Goal: Task Accomplishment & Management: Manage account settings

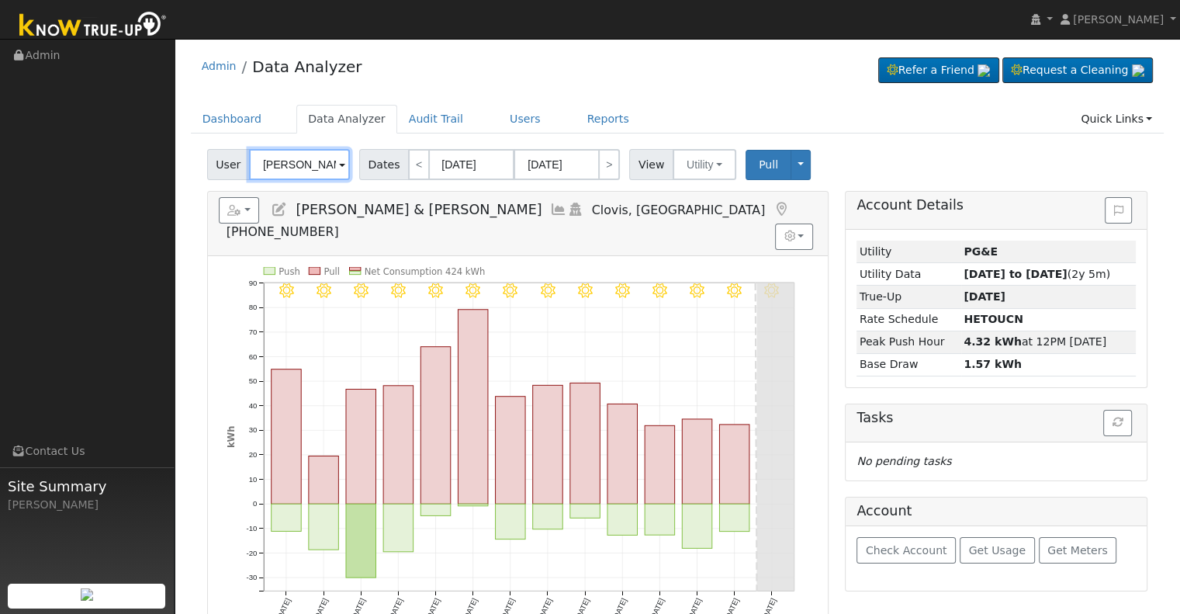
click at [296, 164] on input "[PERSON_NAME] & [PERSON_NAME]" at bounding box center [299, 164] width 101 height 31
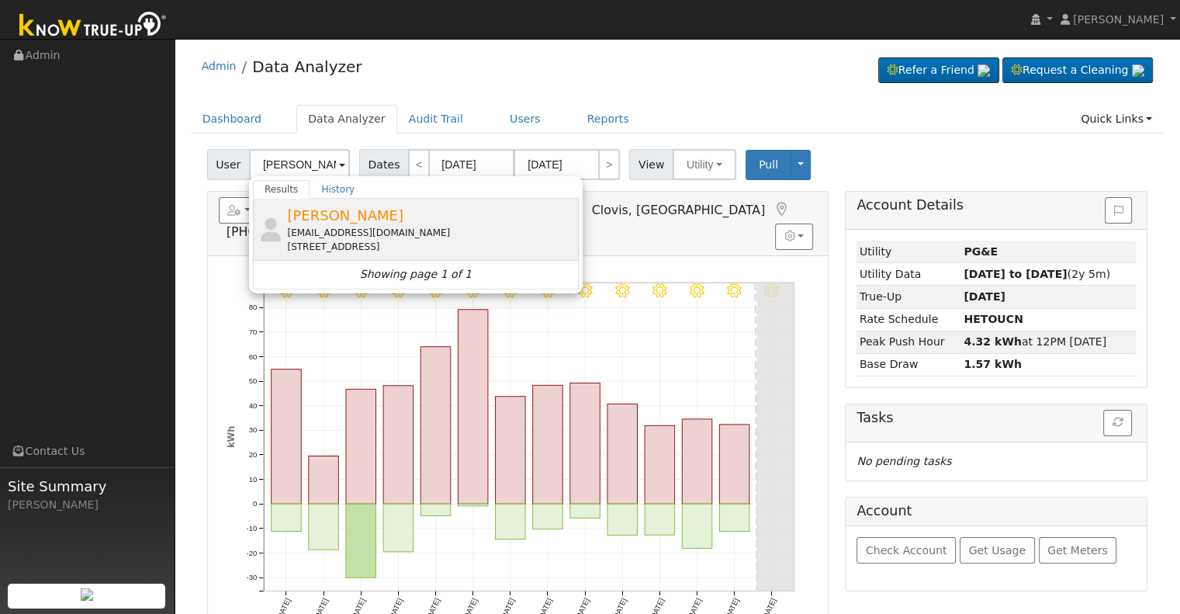
click at [398, 234] on div "[EMAIL_ADDRESS][DOMAIN_NAME]" at bounding box center [431, 233] width 288 height 14
type input "[PERSON_NAME]"
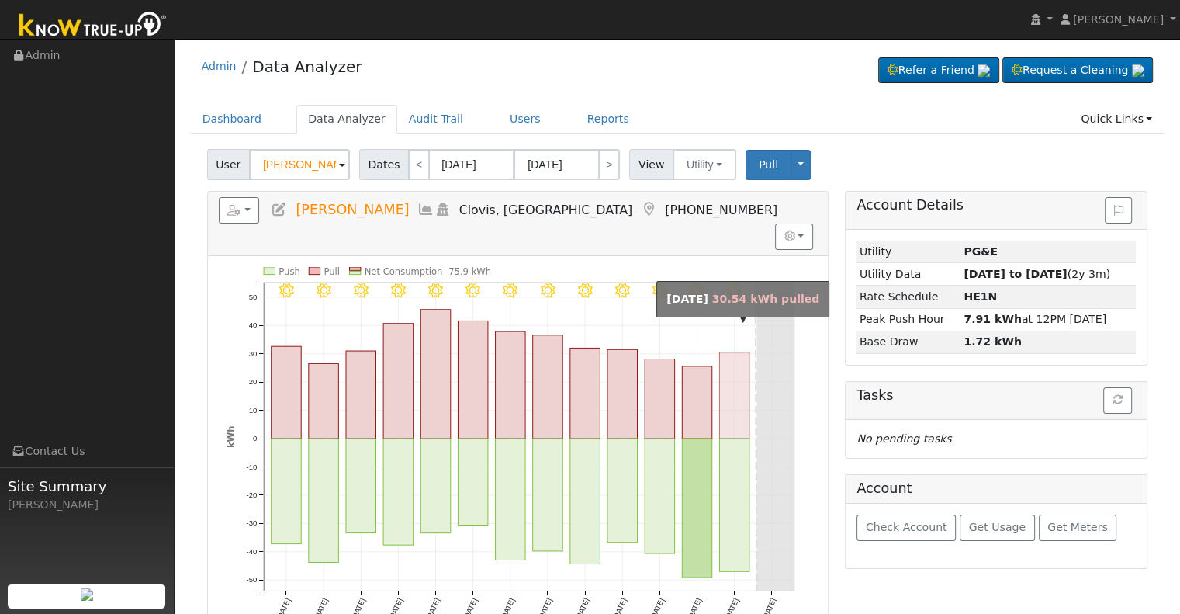
click at [727, 391] on rect "onclick=""" at bounding box center [734, 395] width 30 height 86
type input "[DATE]"
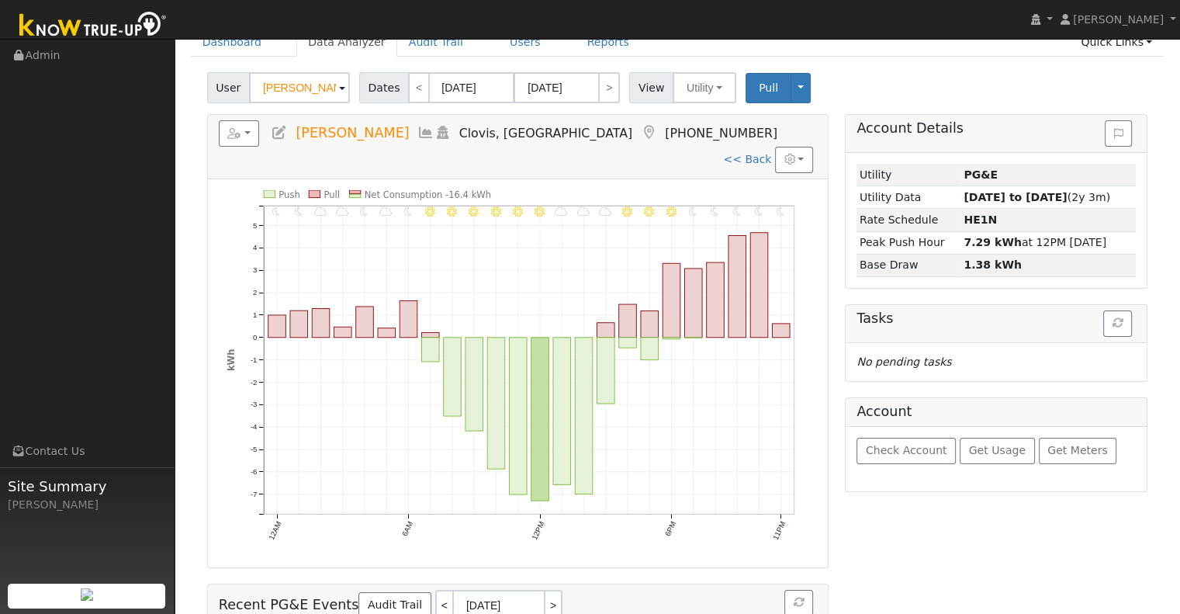
scroll to position [78, 0]
click at [279, 130] on icon at bounding box center [279, 132] width 17 height 14
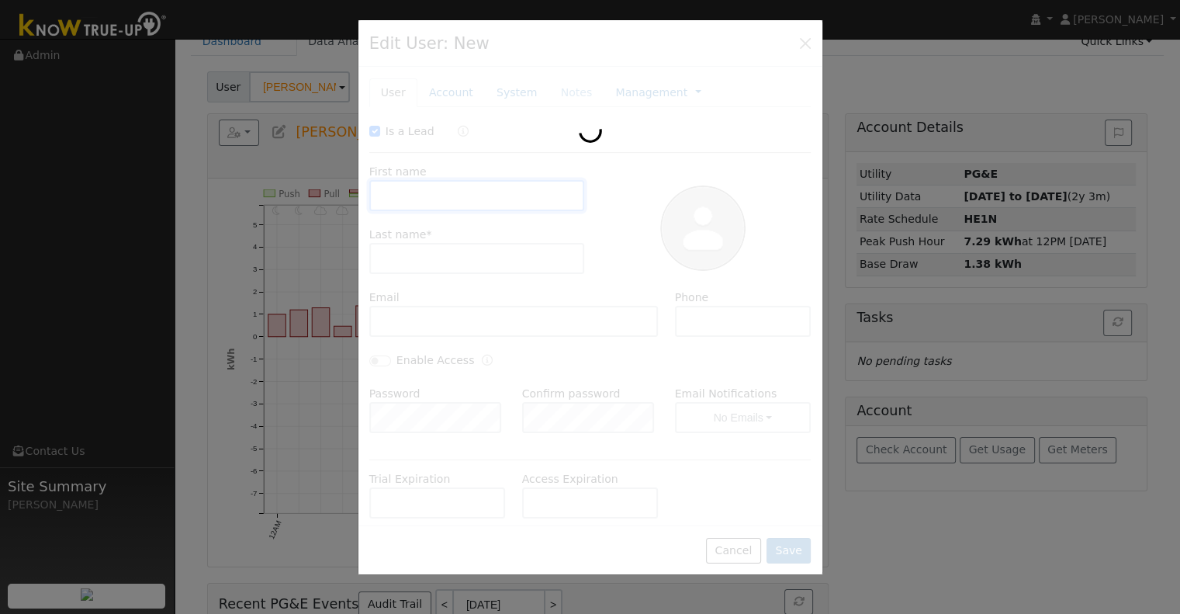
checkbox input "true"
type input "[PERSON_NAME]"
type input "[EMAIL_ADDRESS][DOMAIN_NAME]"
type input "[PHONE_NUMBER]"
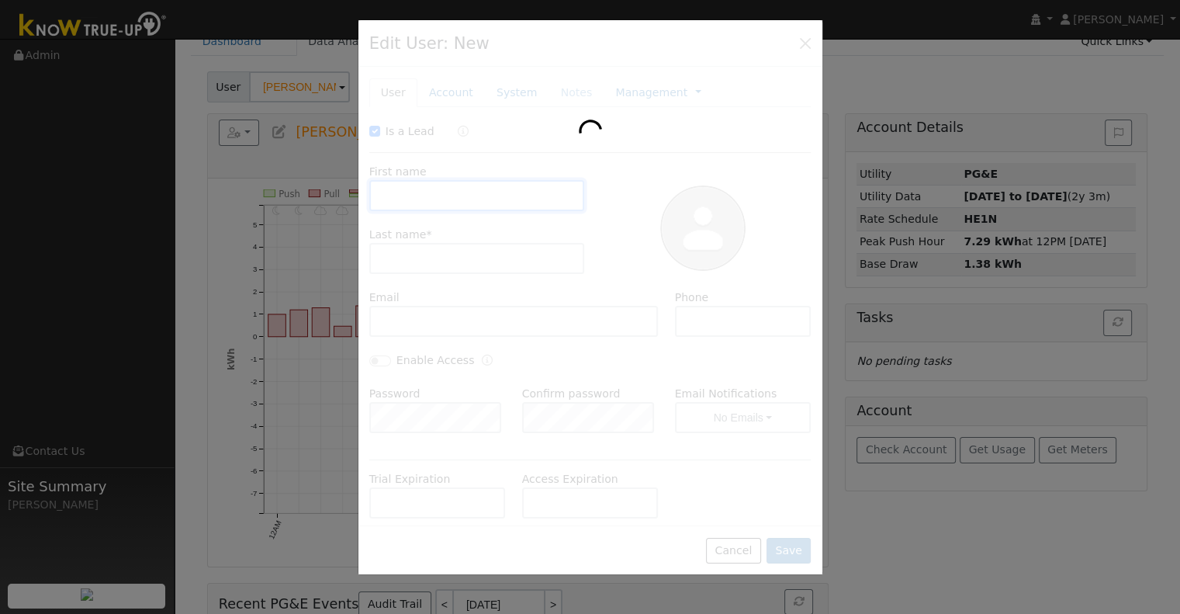
checkbox input "false"
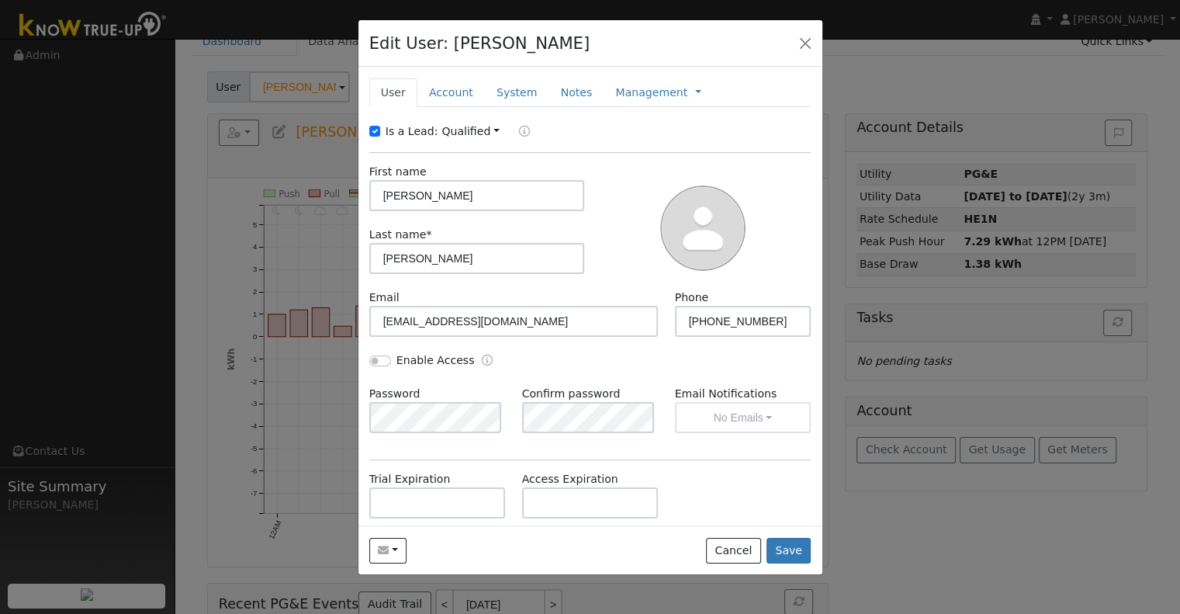
click at [388, 132] on label "Is a Lead:" at bounding box center [412, 131] width 53 height 16
click at [380, 132] on input "Is a Lead:" at bounding box center [374, 131] width 11 height 11
checkbox input "false"
click at [389, 358] on input "Enable Access" at bounding box center [380, 360] width 22 height 11
checkbox input "true"
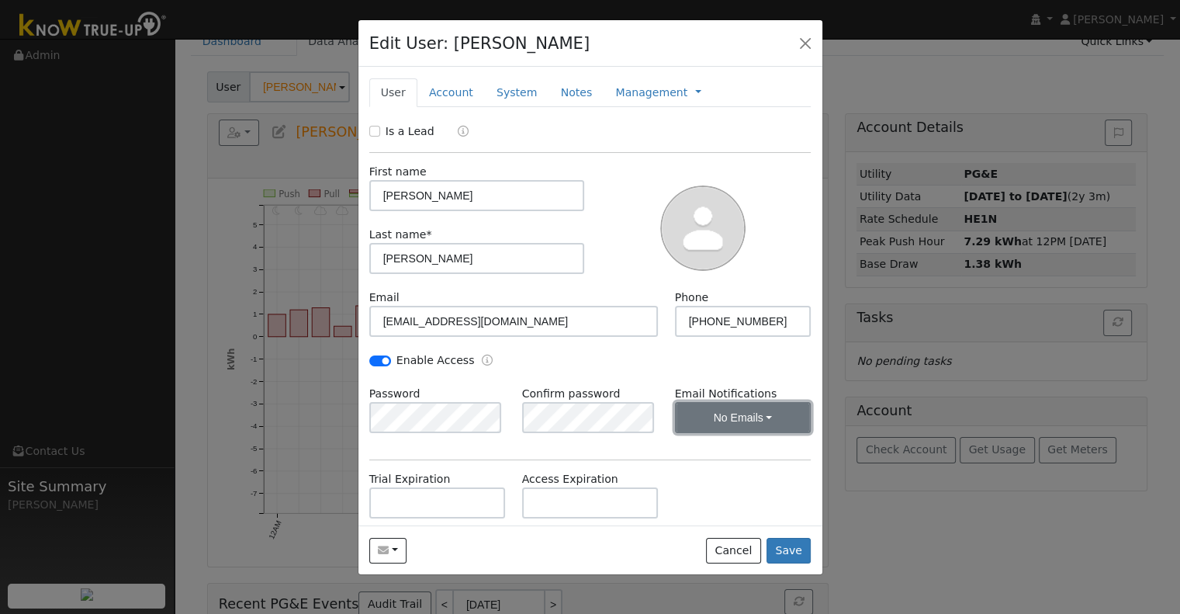
click at [737, 424] on button "No Emails" at bounding box center [743, 417] width 137 height 31
click at [722, 477] on link "Weekly Emails" at bounding box center [722, 474] width 108 height 22
click at [444, 99] on link "Account" at bounding box center [452, 92] width 68 height 29
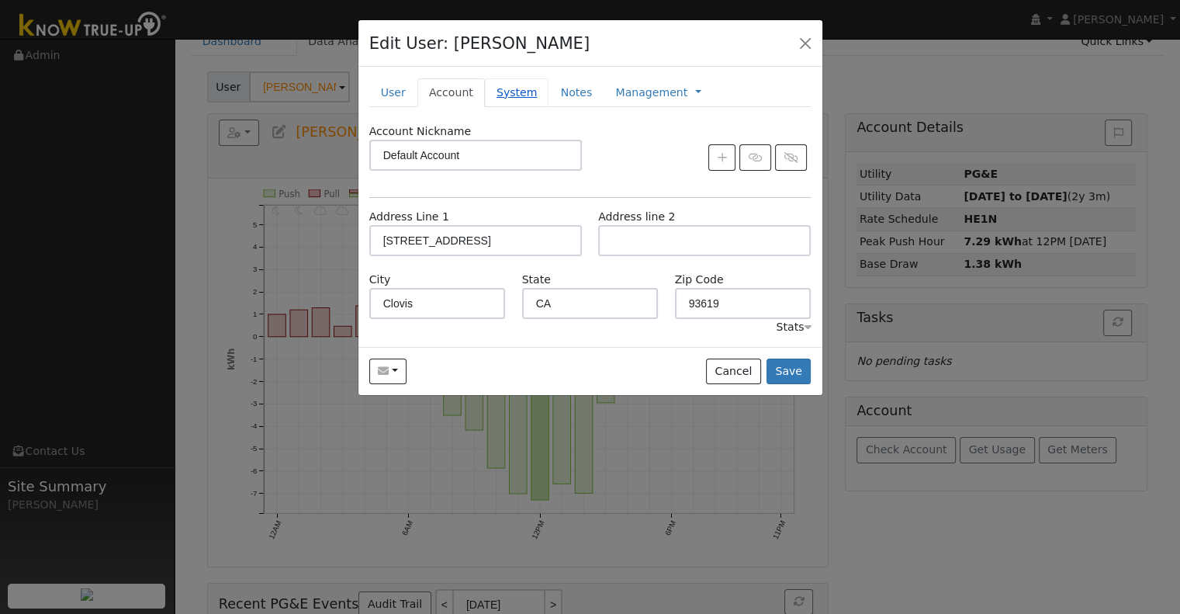
click at [501, 88] on link "System" at bounding box center [517, 92] width 64 height 29
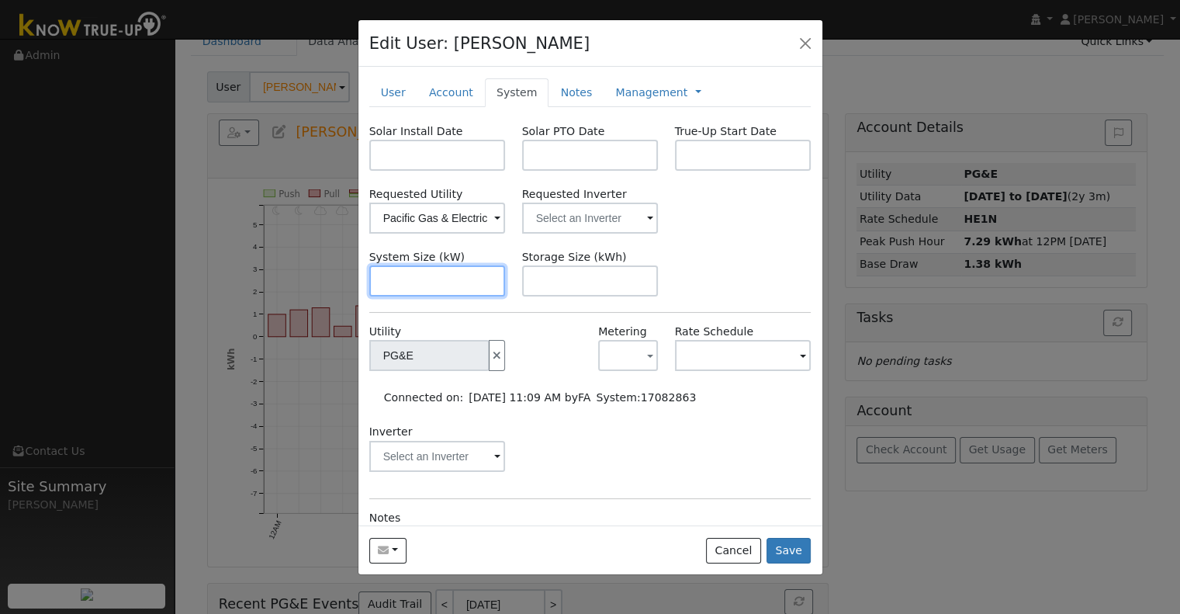
click at [425, 277] on input "text" at bounding box center [437, 280] width 137 height 31
paste input "4.100"
type input "4.1"
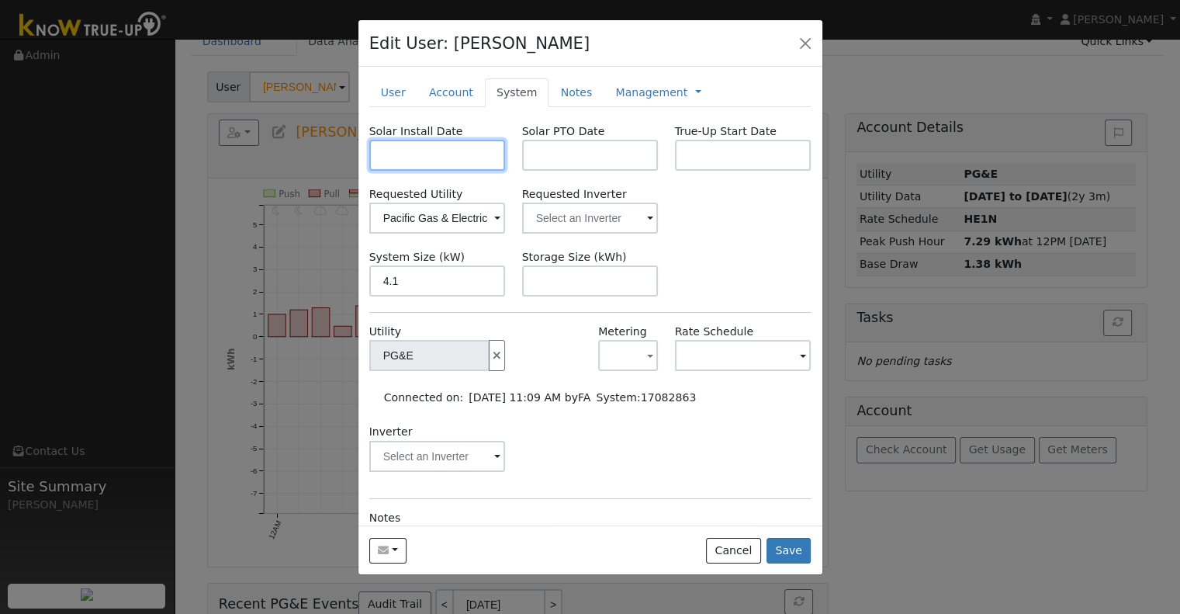
click at [421, 147] on input "text" at bounding box center [437, 155] width 137 height 31
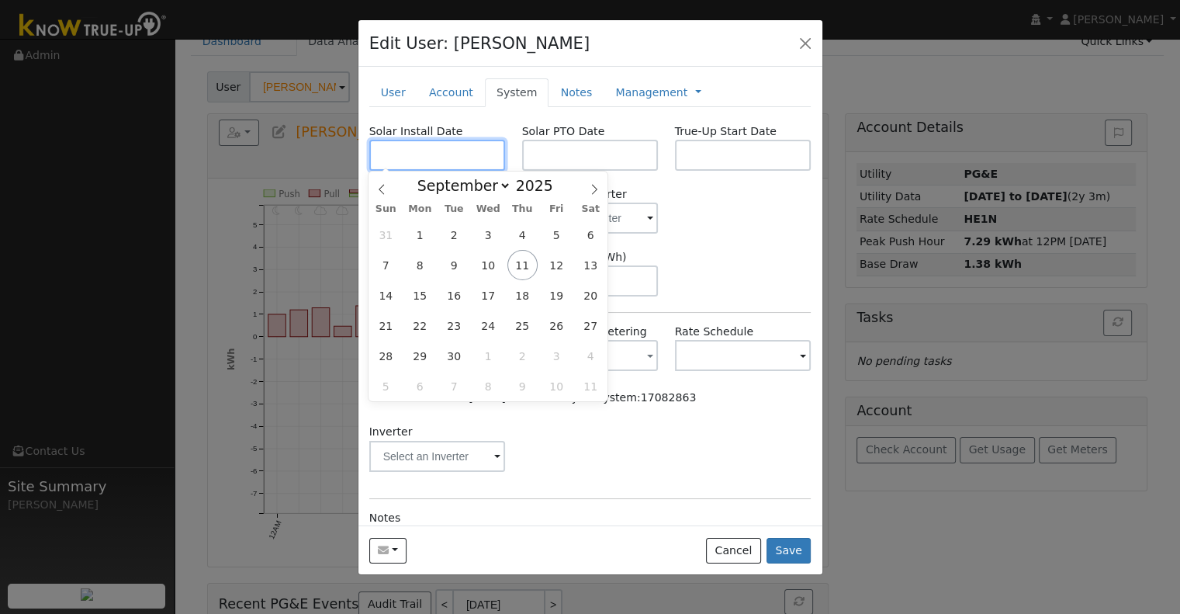
paste input "[DATE]"
type input "[DATE]"
select select "6"
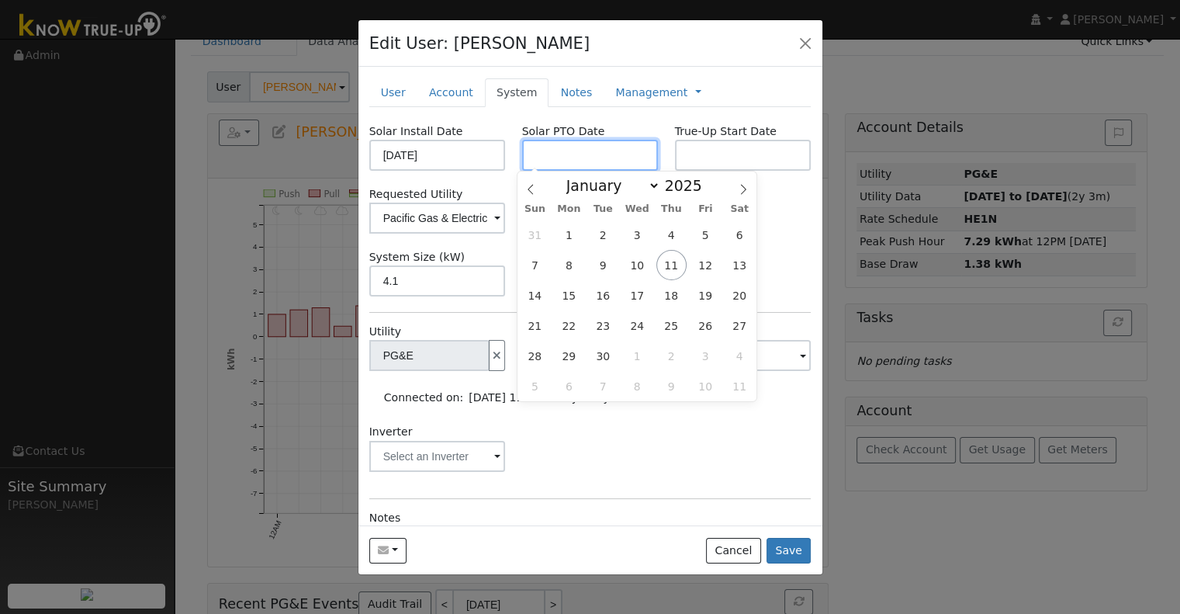
click at [547, 159] on input "text" at bounding box center [590, 155] width 137 height 31
paste input "[DATE]"
type input "[DATE]"
click at [695, 149] on input "text" at bounding box center [743, 155] width 137 height 31
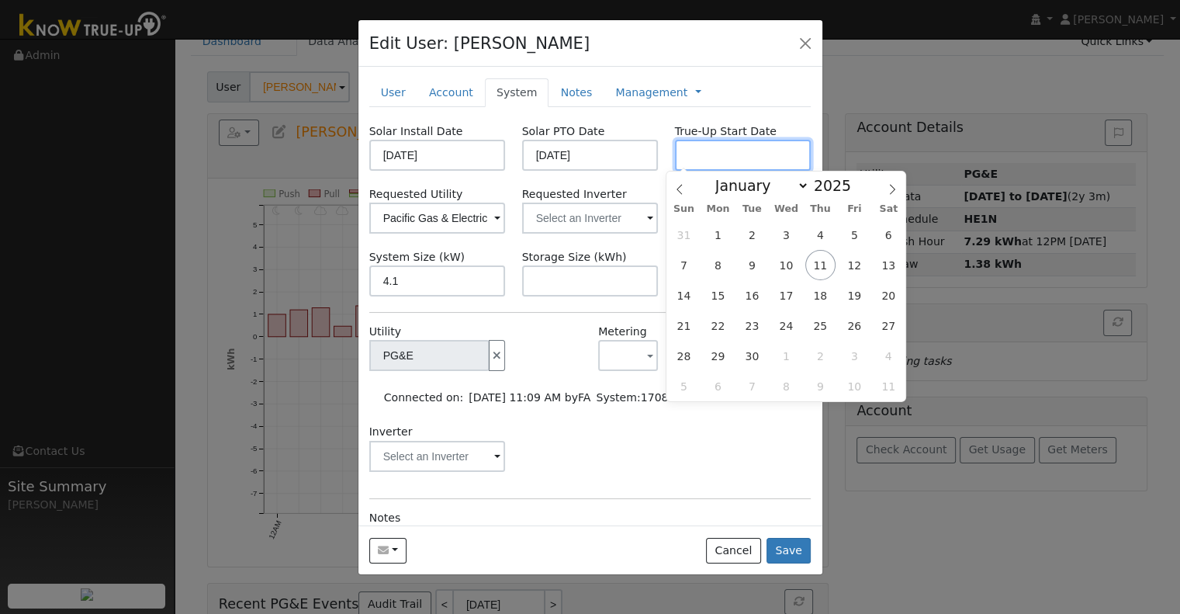
paste input "[DATE]"
type input "[DATE]"
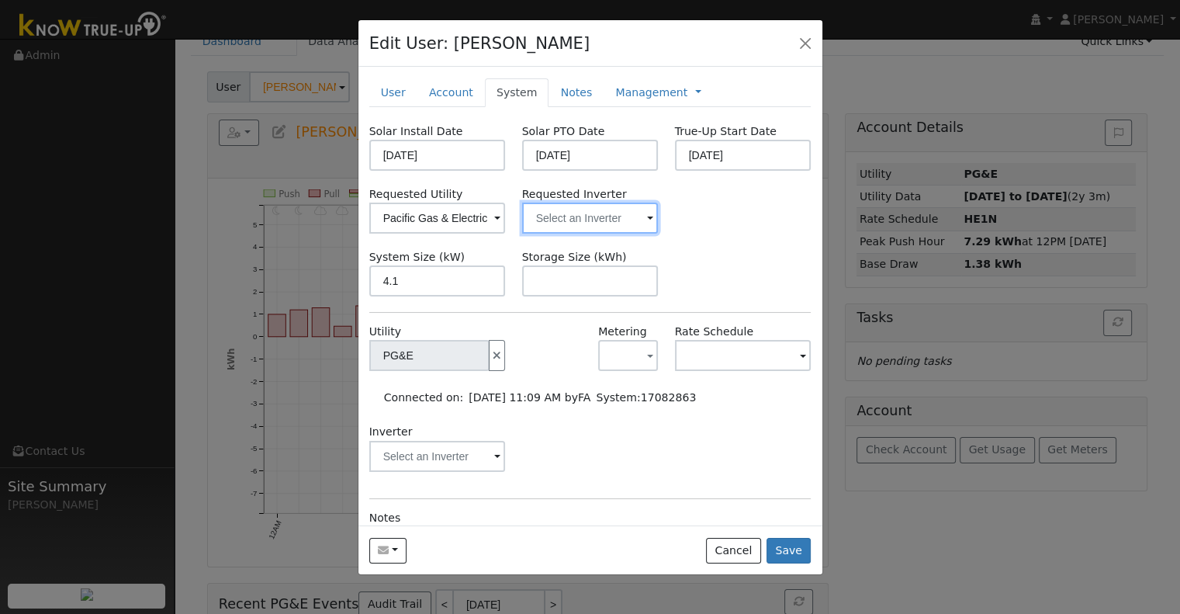
click at [538, 224] on input "text" at bounding box center [590, 218] width 137 height 31
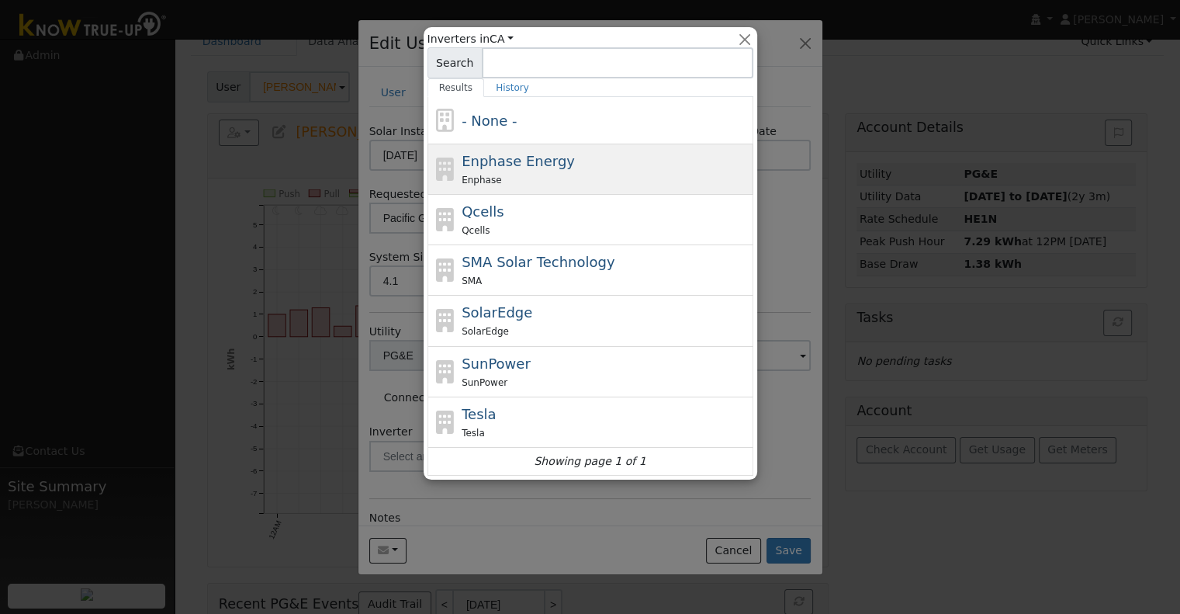
click at [538, 167] on span "Enphase Energy" at bounding box center [518, 161] width 113 height 16
type input "Enphase Energy"
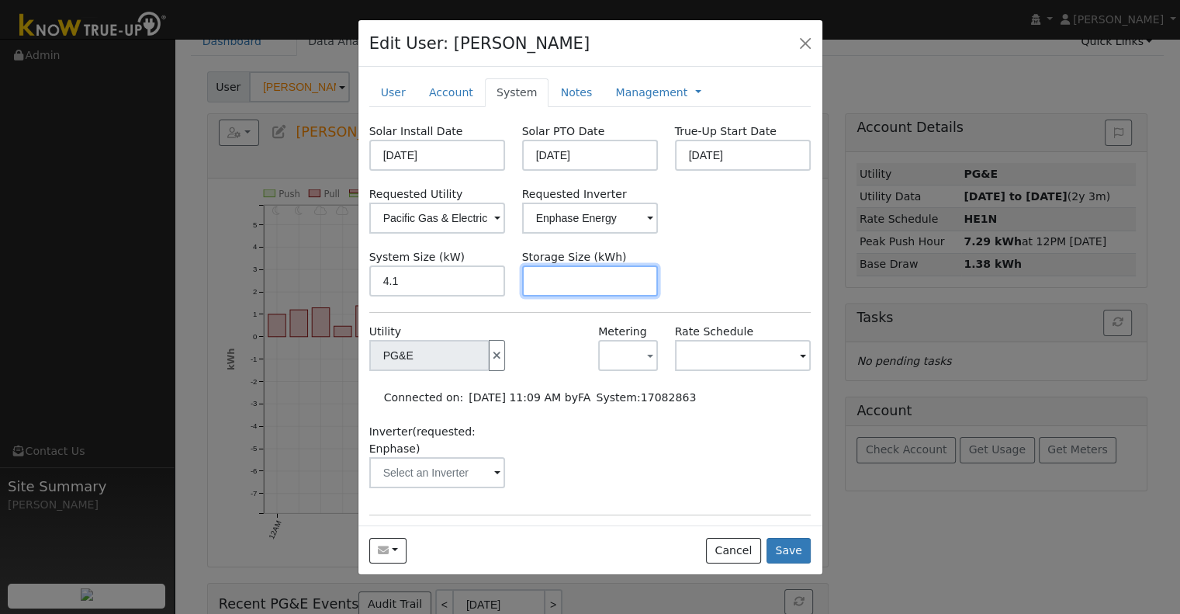
click at [599, 282] on input "text" at bounding box center [590, 280] width 137 height 31
paste input "10.00"
type input "10"
click at [646, 87] on link "Management" at bounding box center [651, 93] width 72 height 16
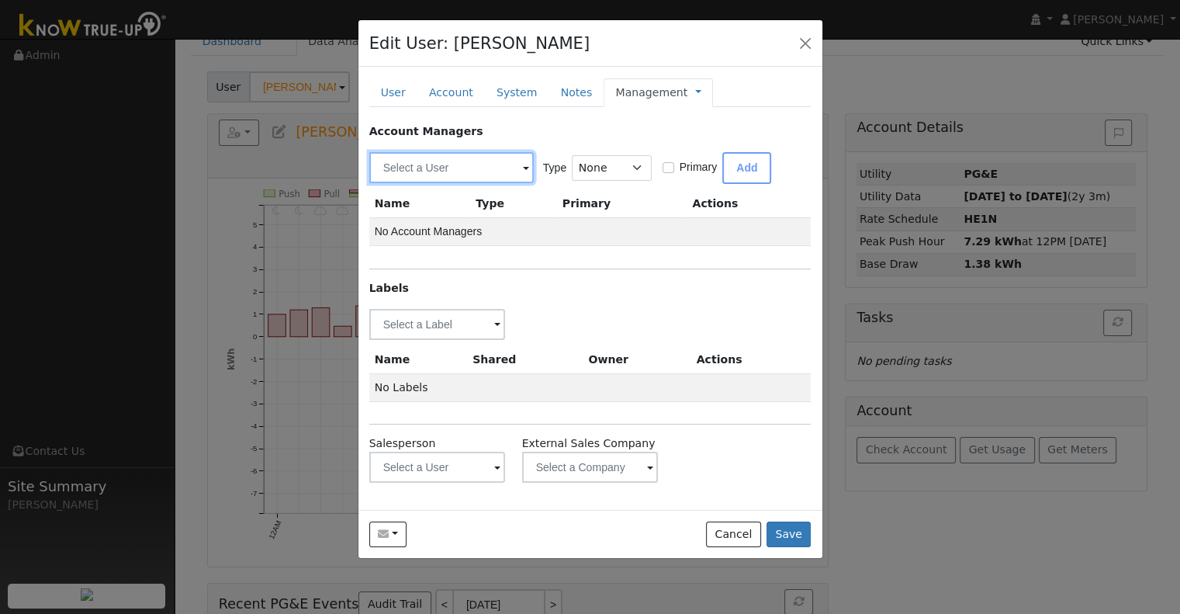
click at [452, 168] on input "text" at bounding box center [451, 167] width 165 height 31
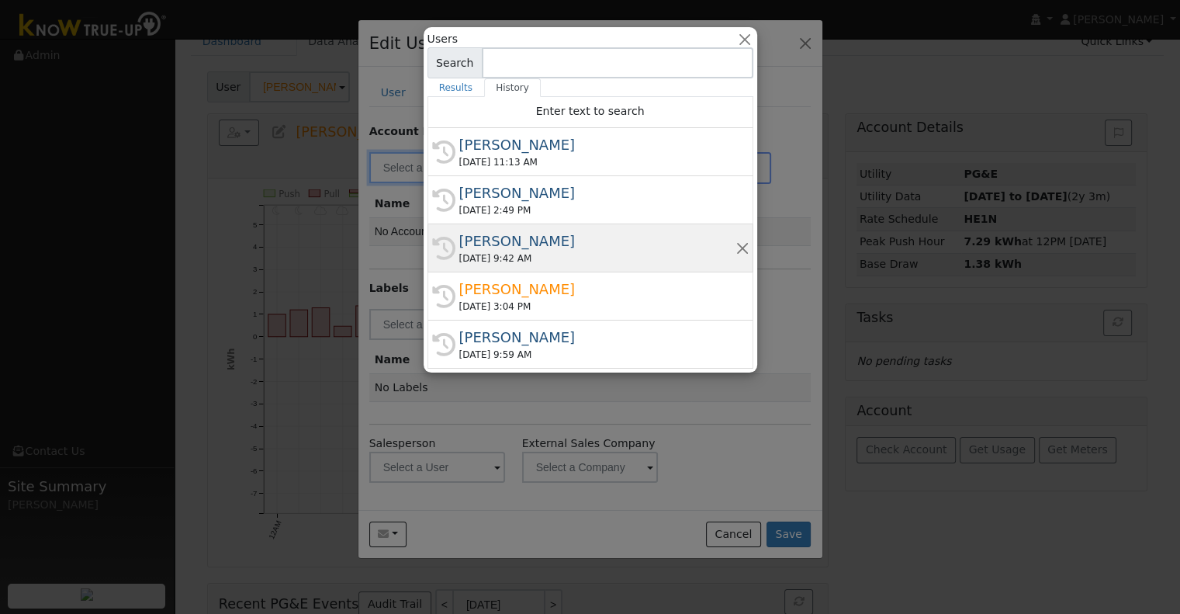
click at [508, 241] on div "[PERSON_NAME]" at bounding box center [597, 240] width 276 height 21
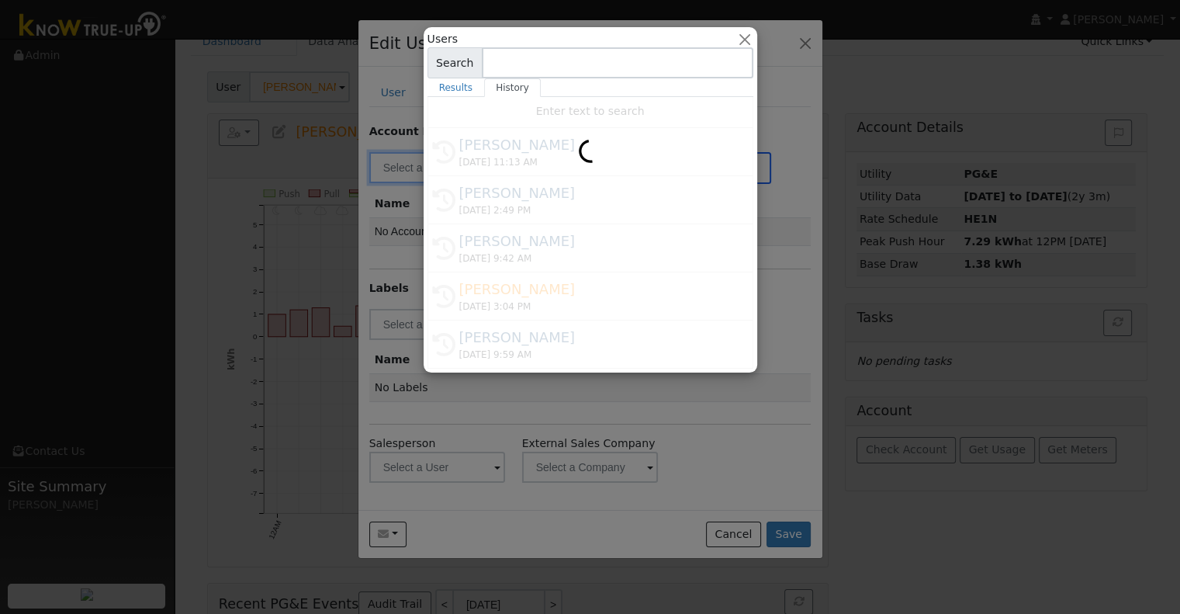
type input "[PERSON_NAME]"
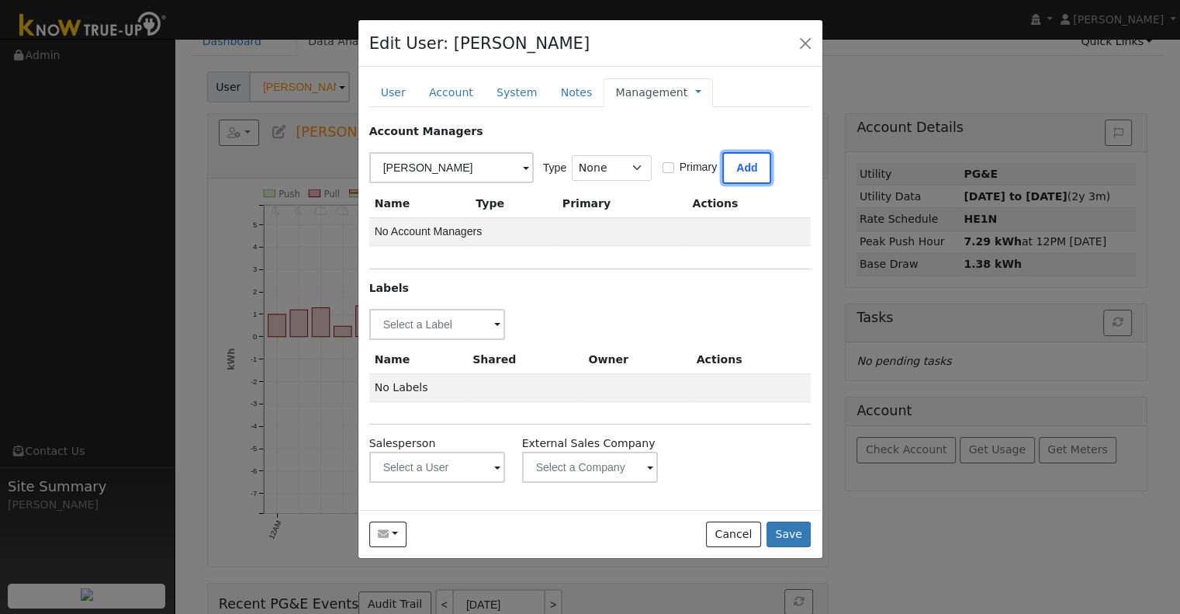
click at [743, 169] on button "Add" at bounding box center [747, 168] width 49 height 32
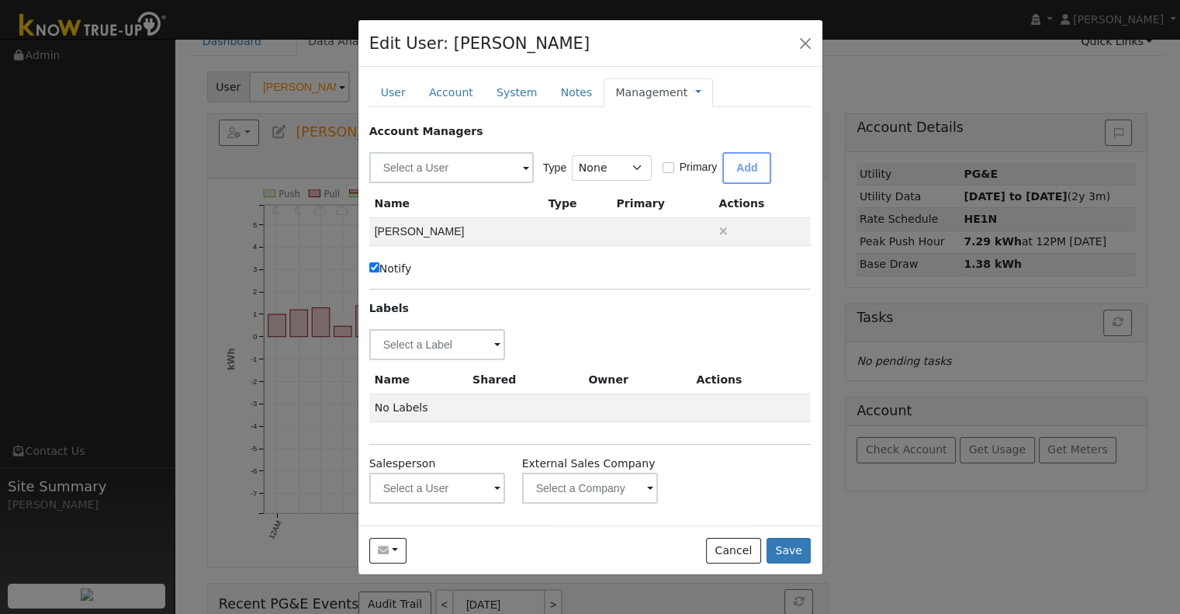
click at [404, 269] on label "Notify" at bounding box center [390, 269] width 43 height 16
click at [380, 269] on input "Notify" at bounding box center [374, 267] width 10 height 10
checkbox input "false"
click at [404, 341] on input "text" at bounding box center [437, 344] width 137 height 31
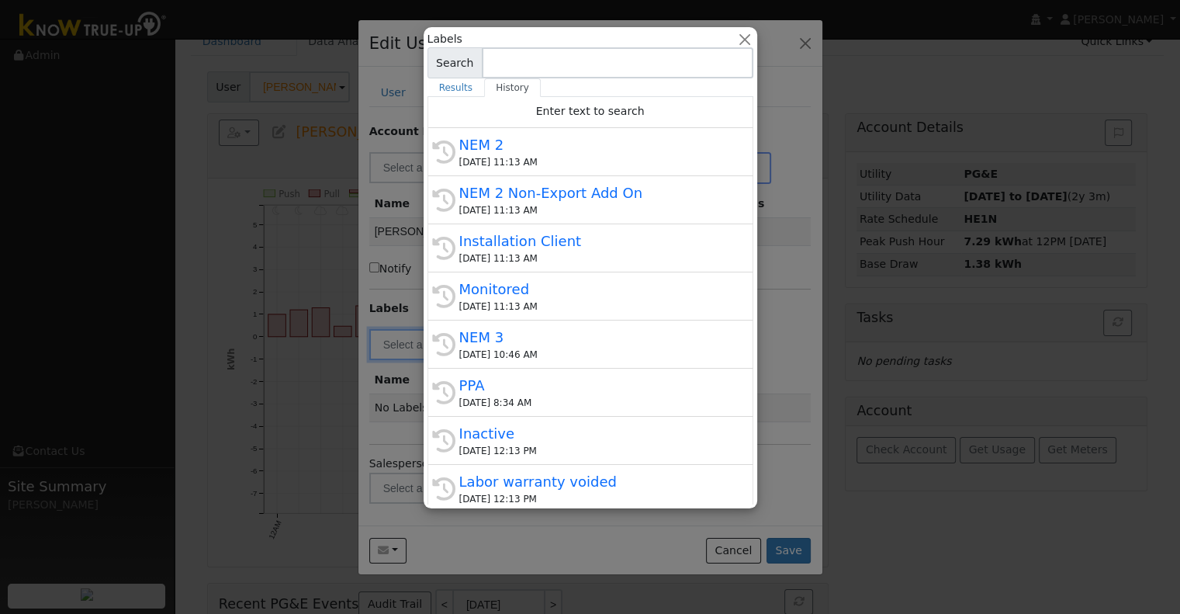
click at [551, 158] on div "[DATE] 11:13 AM" at bounding box center [597, 162] width 276 height 14
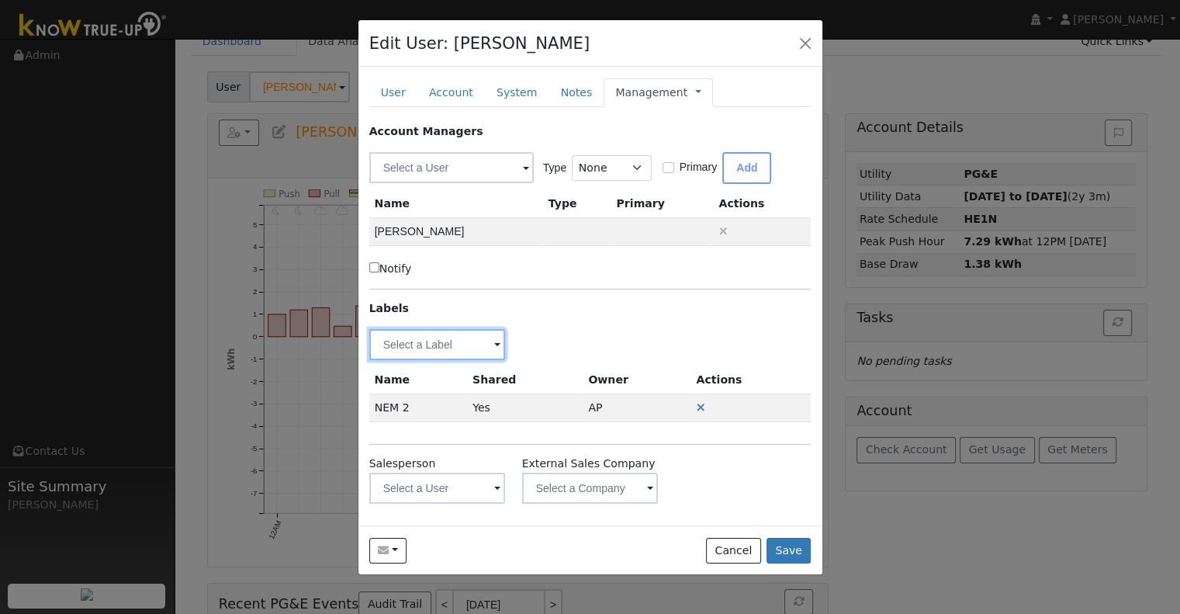
click at [407, 334] on input "text" at bounding box center [437, 344] width 137 height 31
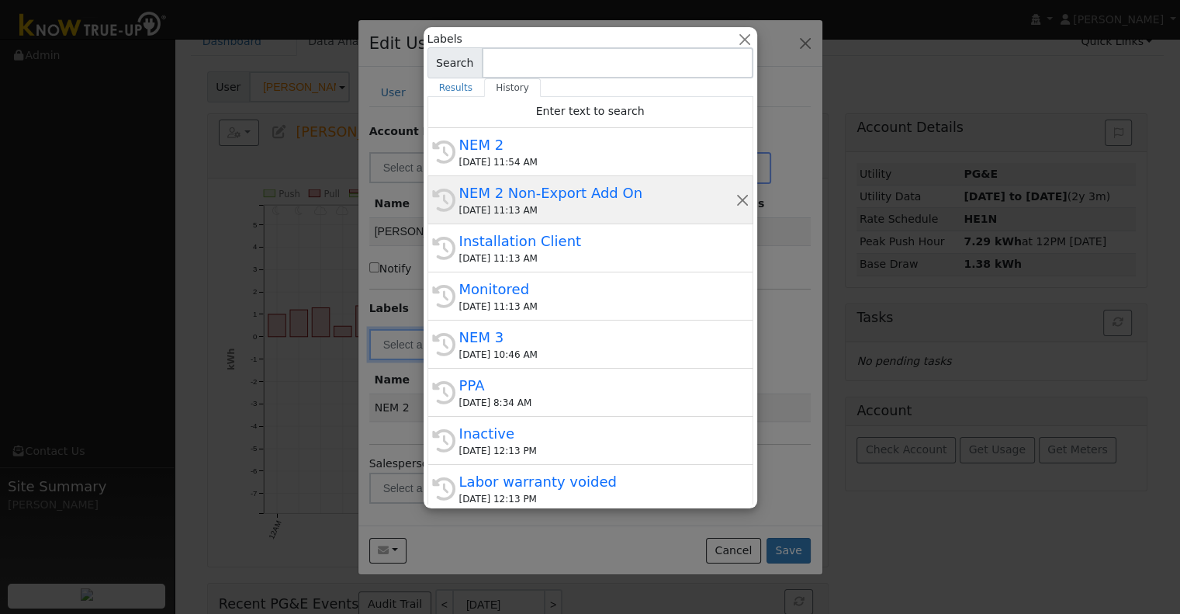
click at [587, 210] on div "[DATE] 11:13 AM" at bounding box center [597, 210] width 276 height 14
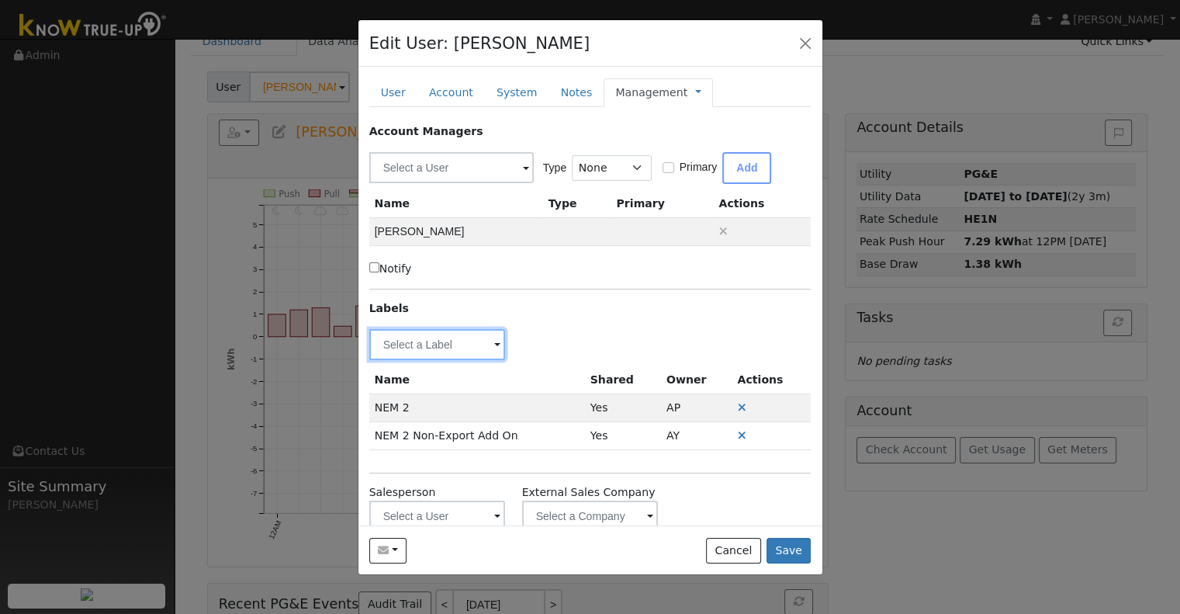
click at [404, 347] on input "text" at bounding box center [437, 344] width 137 height 31
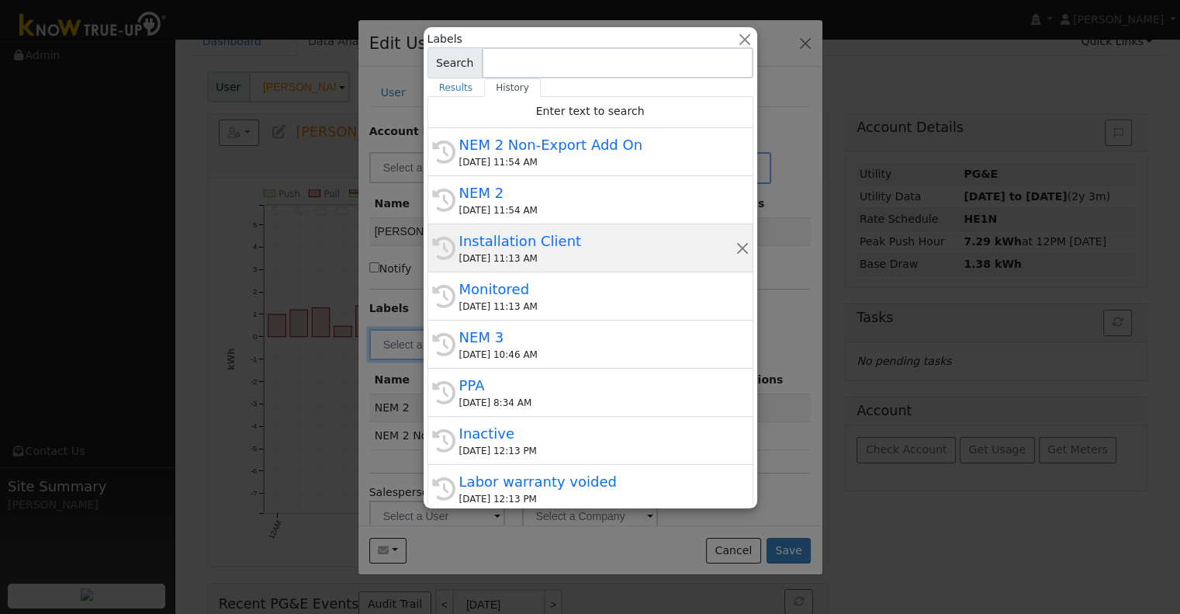
click at [611, 266] on div "History Installation Client [DATE] 11:13 AM" at bounding box center [591, 248] width 326 height 48
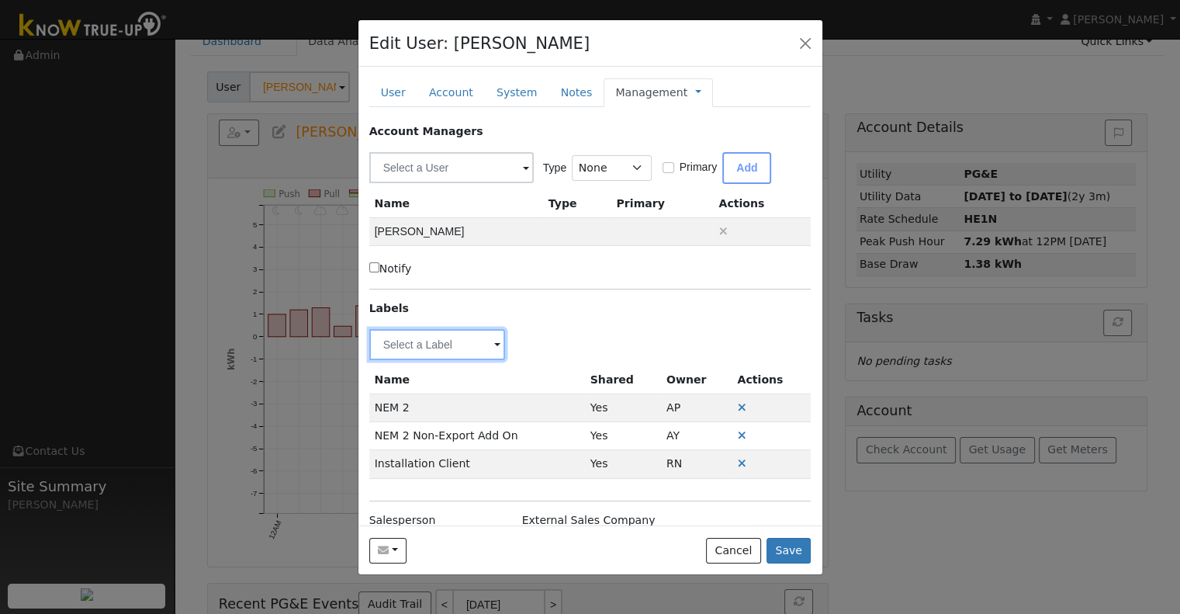
click at [377, 338] on input "text" at bounding box center [437, 344] width 137 height 31
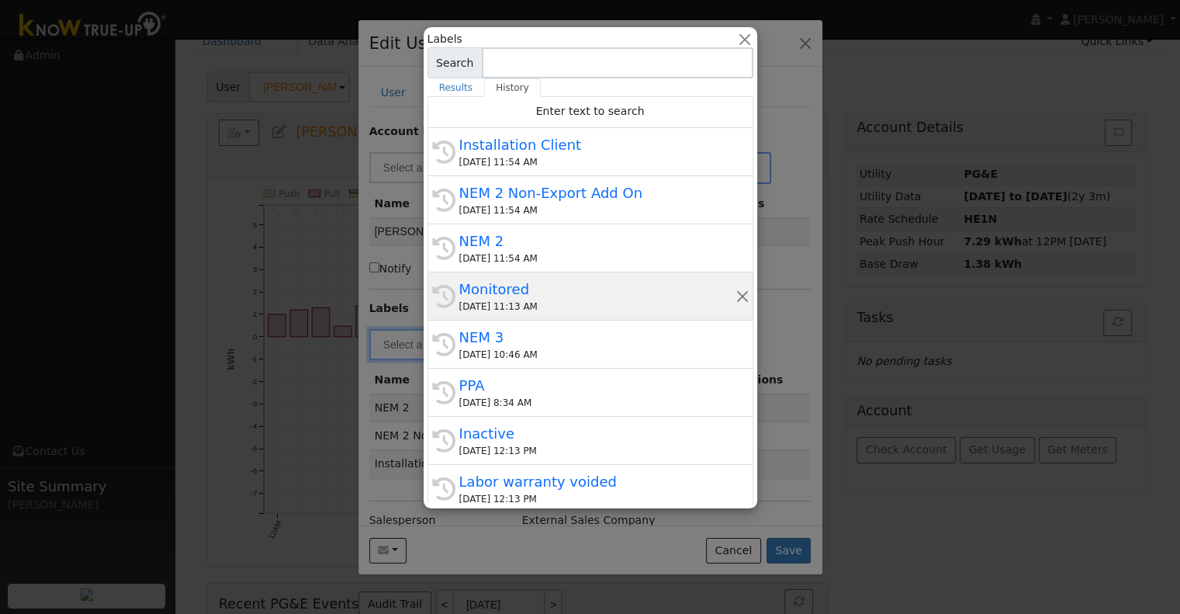
click at [615, 303] on div "[DATE] 11:13 AM" at bounding box center [597, 307] width 276 height 14
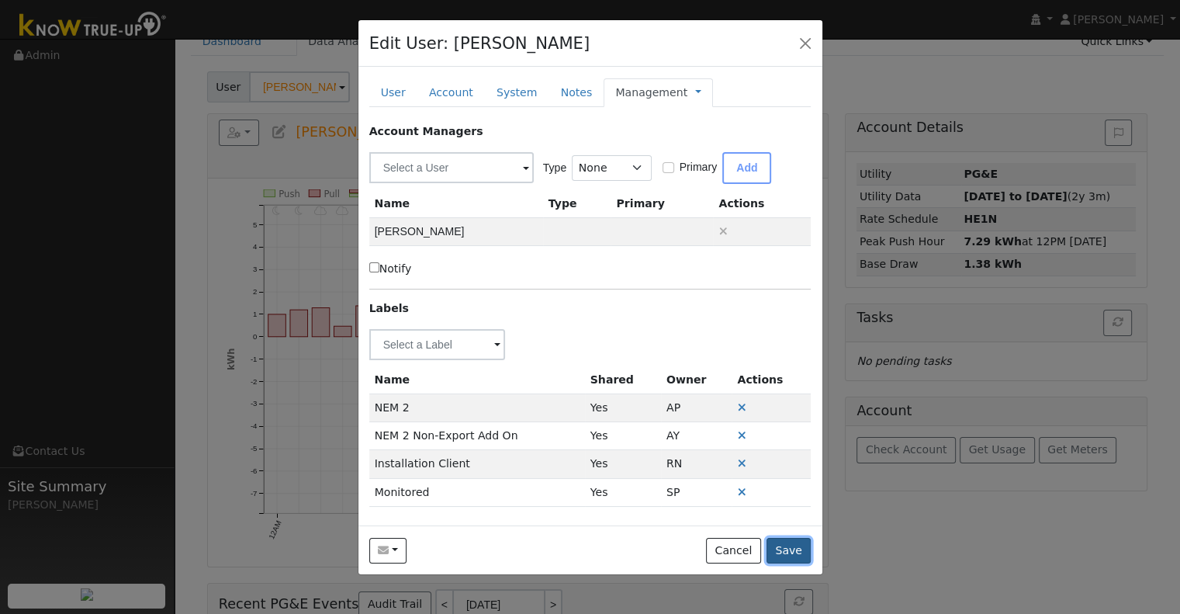
click at [795, 559] on button "Save" at bounding box center [789, 551] width 45 height 26
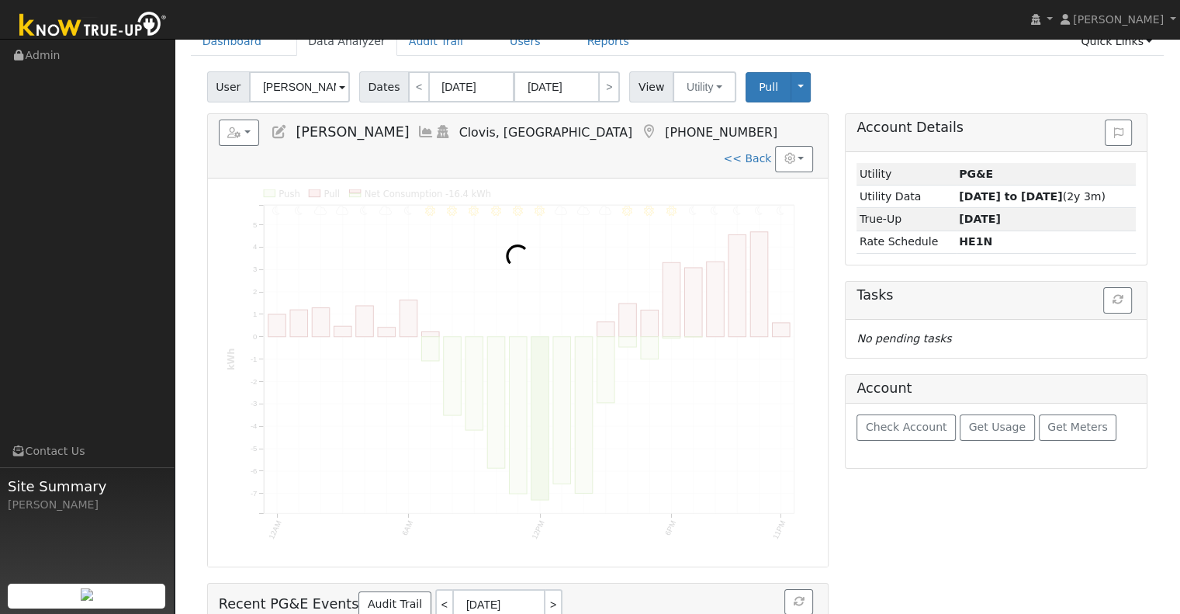
scroll to position [0, 0]
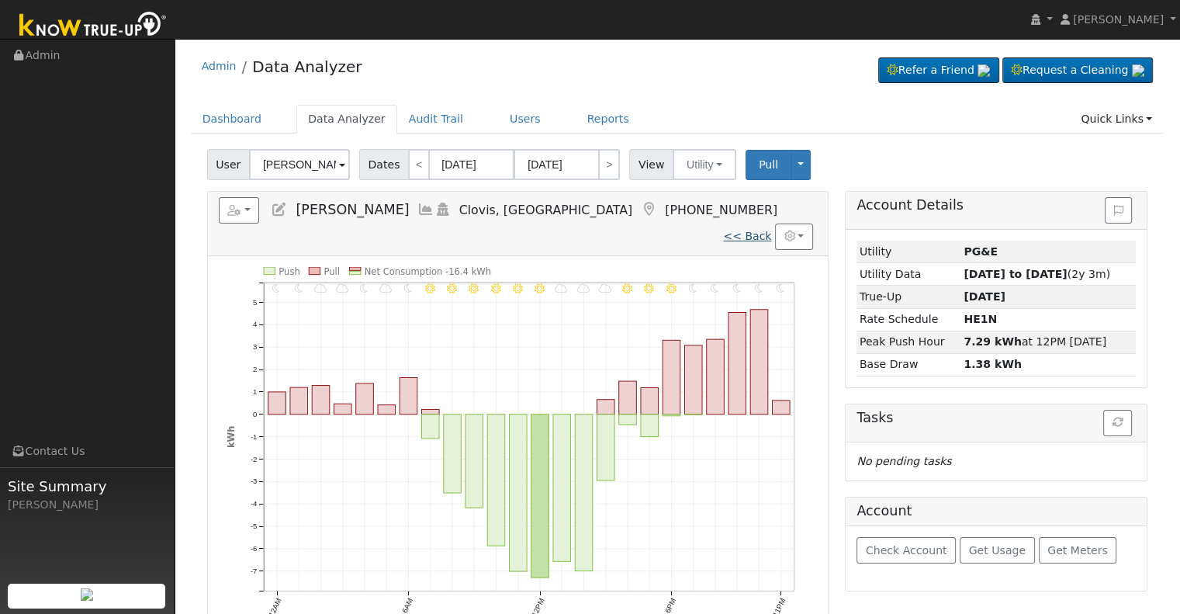
click at [748, 230] on link "<< Back" at bounding box center [747, 236] width 48 height 12
type input "[DATE]"
